Goal: Task Accomplishment & Management: Use online tool/utility

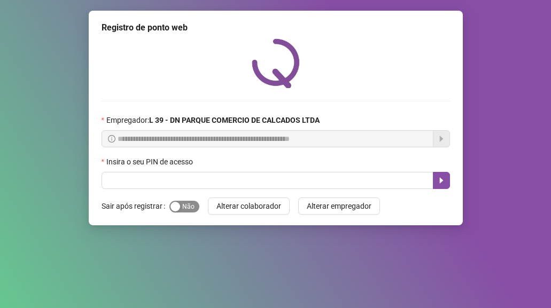
click at [186, 205] on span "Sim Não" at bounding box center [184, 207] width 30 height 12
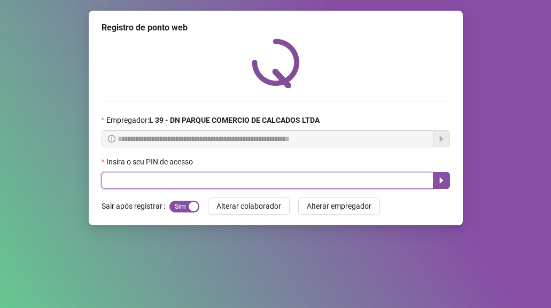
click at [181, 183] on input "text" at bounding box center [268, 180] width 332 height 17
type input "*****"
click at [434, 180] on button "button" at bounding box center [441, 180] width 17 height 17
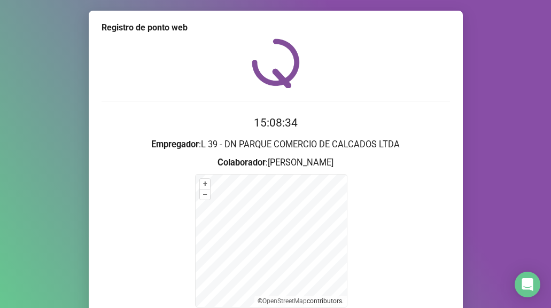
scroll to position [106, 0]
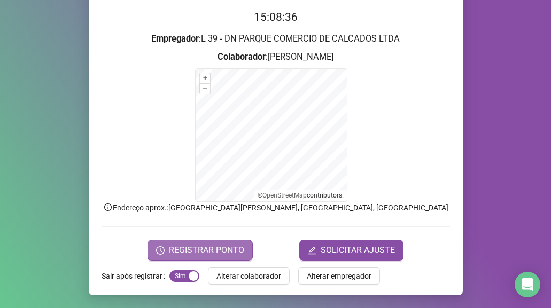
click at [189, 250] on span "REGISTRAR PONTO" at bounding box center [206, 250] width 75 height 13
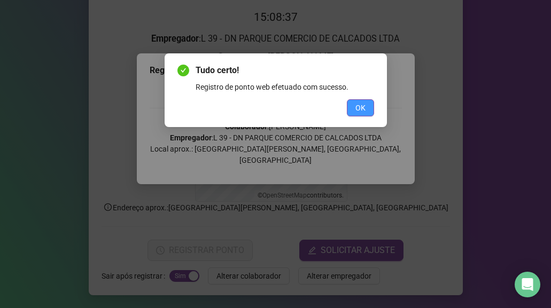
click at [361, 108] on span "OK" at bounding box center [361, 108] width 10 height 12
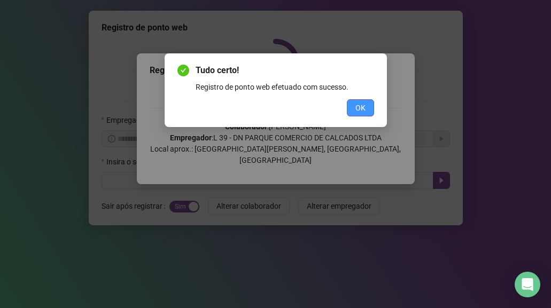
scroll to position [0, 0]
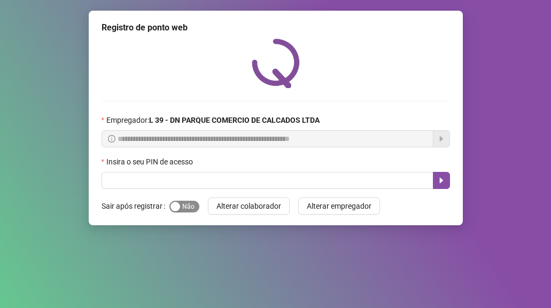
click at [183, 207] on span "Sim Não" at bounding box center [184, 207] width 30 height 12
drag, startPoint x: 124, startPoint y: 153, endPoint x: 125, endPoint y: 179, distance: 25.2
click at [122, 156] on form "**********" at bounding box center [276, 151] width 349 height 75
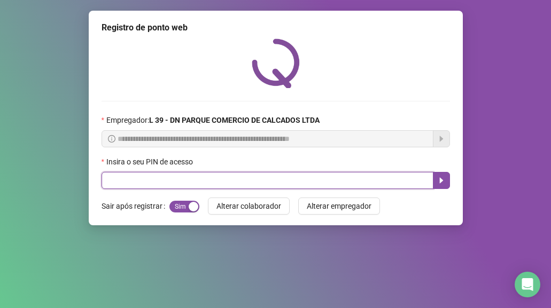
click at [114, 178] on input "text" at bounding box center [268, 180] width 332 height 17
type input "*****"
click at [447, 180] on button "button" at bounding box center [441, 180] width 17 height 17
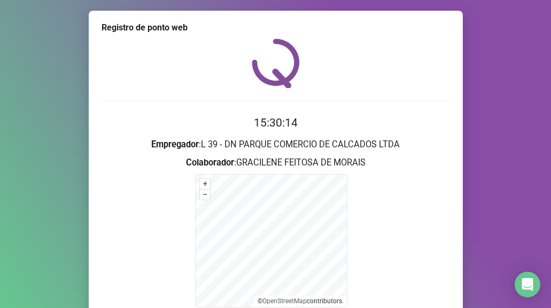
scroll to position [106, 0]
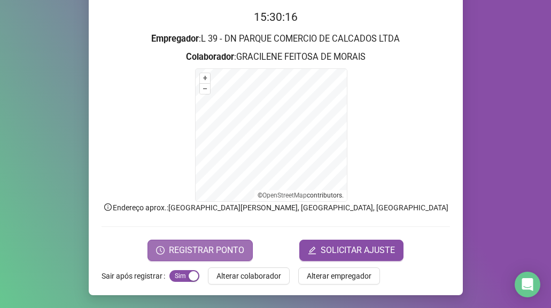
click at [189, 249] on span "REGISTRAR PONTO" at bounding box center [206, 250] width 75 height 13
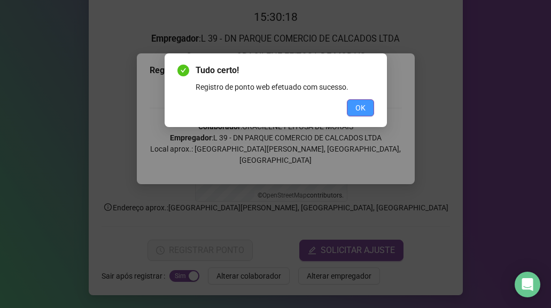
click at [361, 110] on span "OK" at bounding box center [361, 108] width 10 height 12
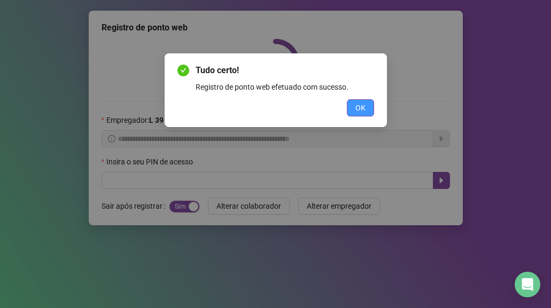
scroll to position [0, 0]
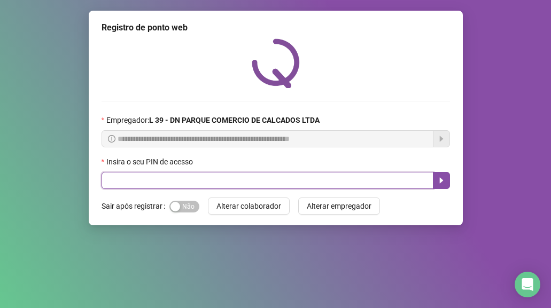
click at [156, 183] on input "text" at bounding box center [268, 180] width 332 height 17
type input "*****"
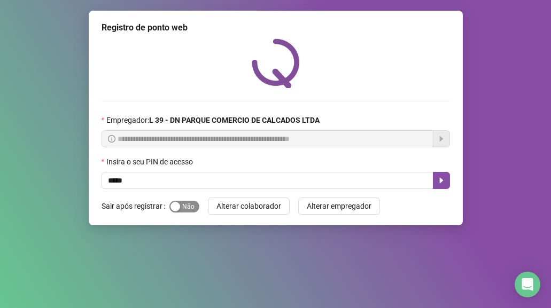
click at [180, 209] on button "Sim Não" at bounding box center [184, 207] width 30 height 12
click at [441, 182] on icon "caret-right" at bounding box center [441, 181] width 4 height 6
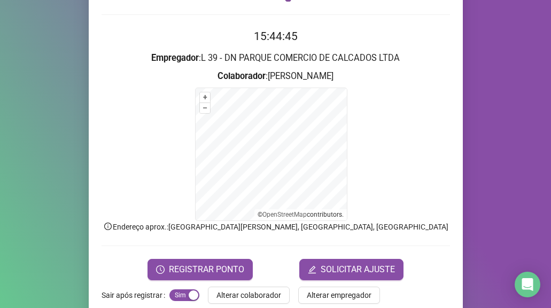
scroll to position [106, 0]
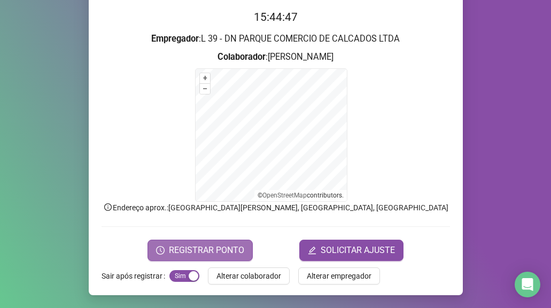
click at [220, 248] on span "REGISTRAR PONTO" at bounding box center [206, 250] width 75 height 13
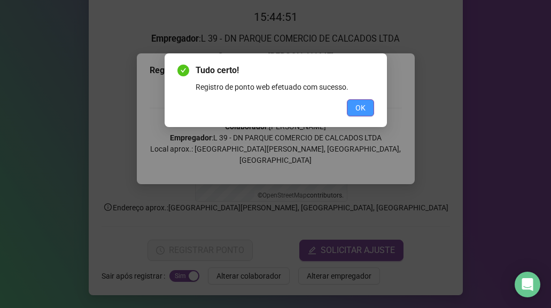
click at [368, 106] on button "OK" at bounding box center [360, 107] width 27 height 17
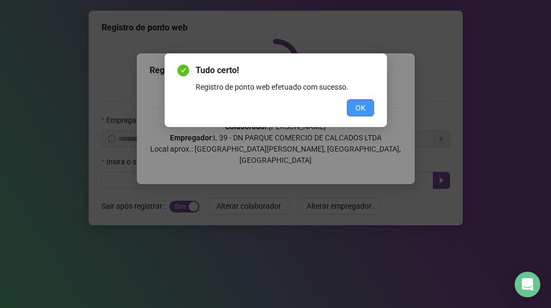
scroll to position [0, 0]
